Goal: Task Accomplishment & Management: Complete application form

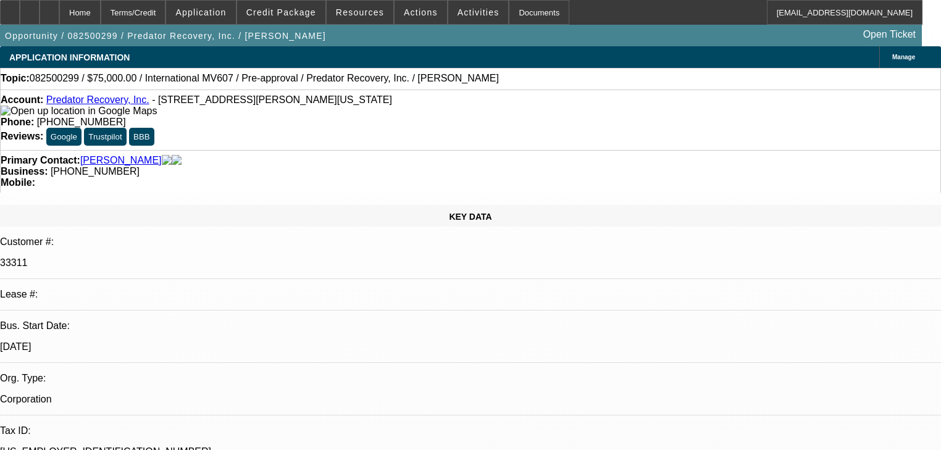
select select "0"
select select "2"
select select "0.1"
select select "4"
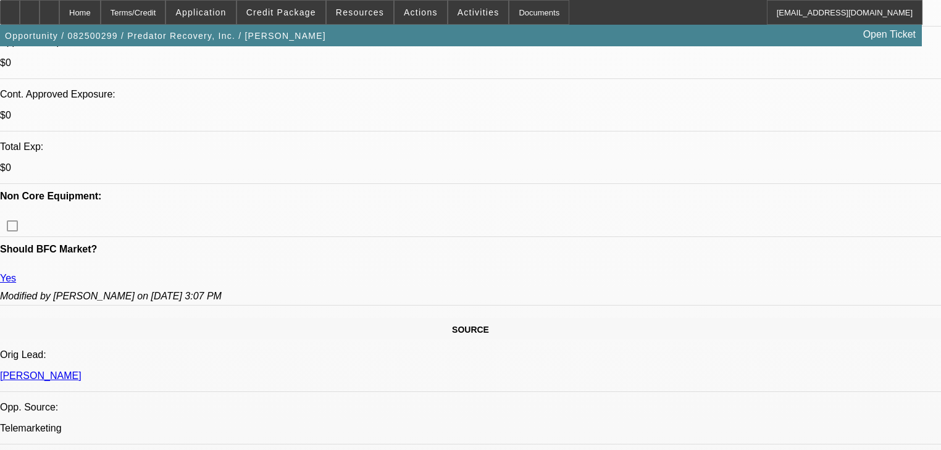
scroll to position [148, 0]
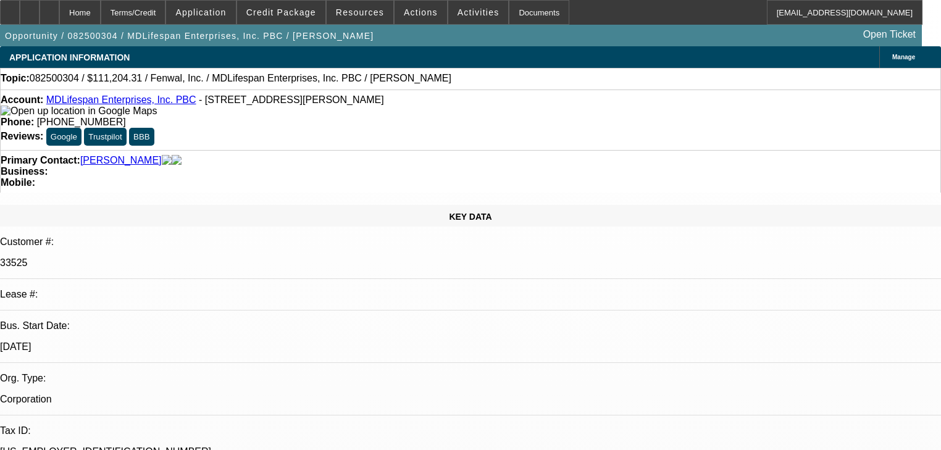
select select "0"
select select "2"
select select "0.1"
select select "4"
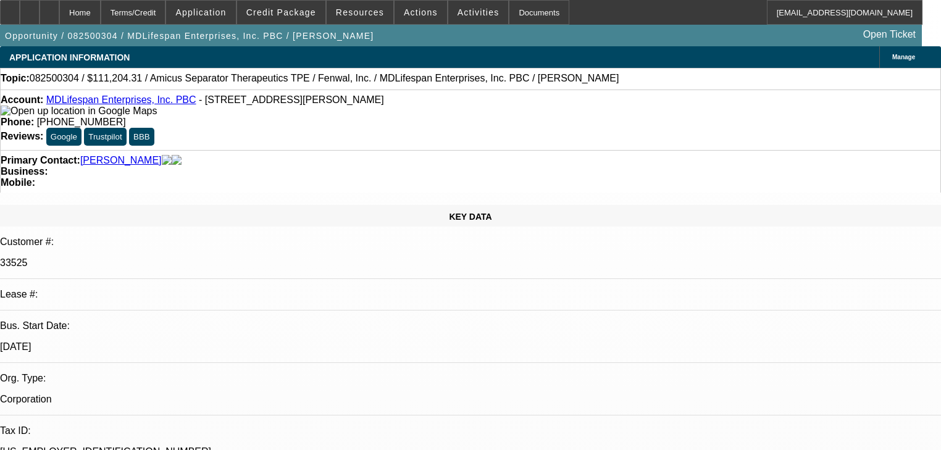
select select "0"
select select "2"
select select "0.1"
select select "4"
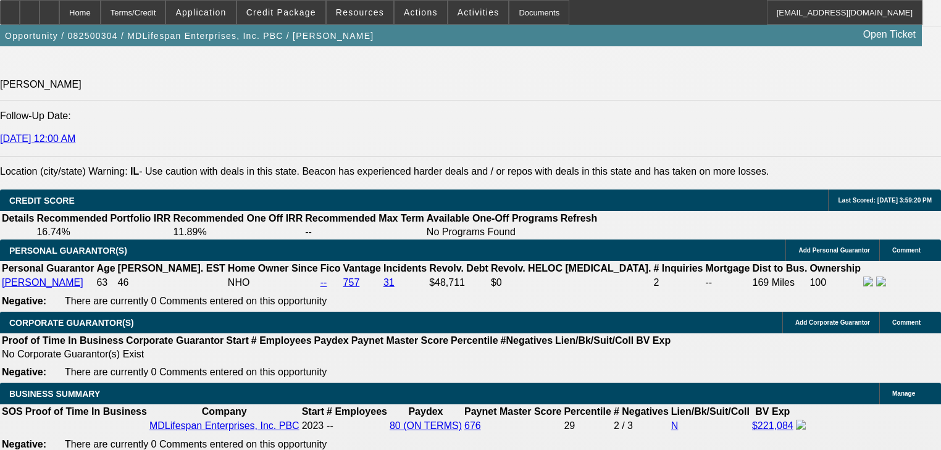
scroll to position [1975, 0]
